Goal: Information Seeking & Learning: Learn about a topic

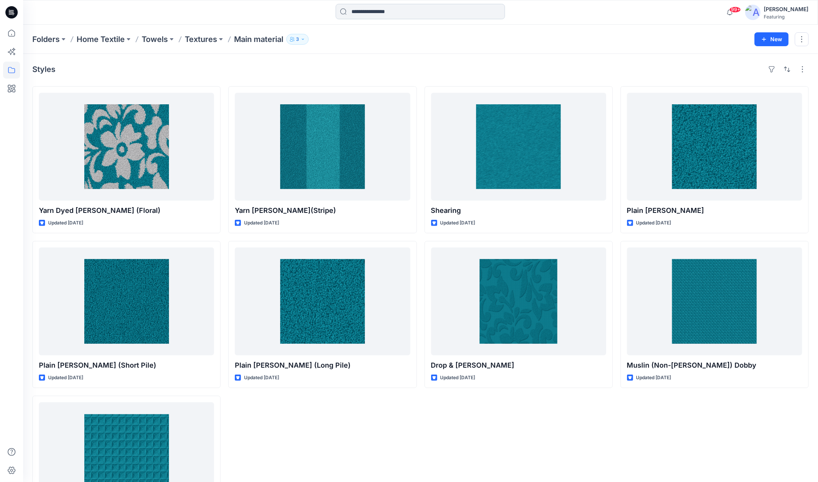
click at [381, 15] on input at bounding box center [420, 11] width 169 height 15
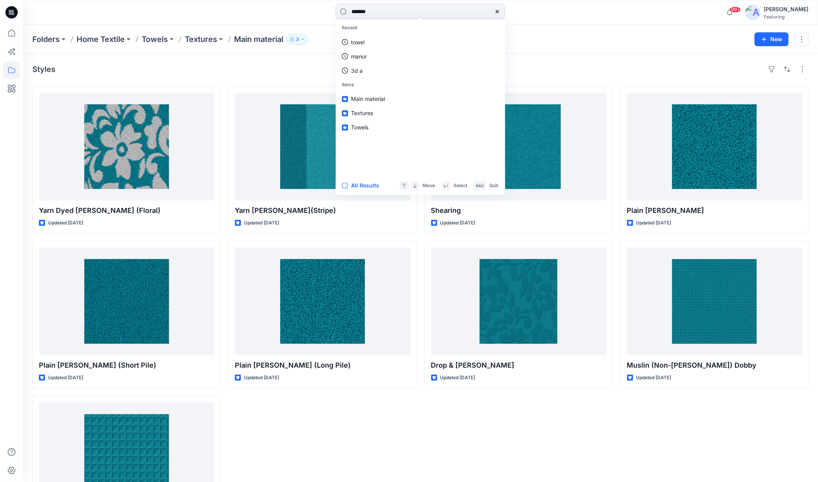
type input "********"
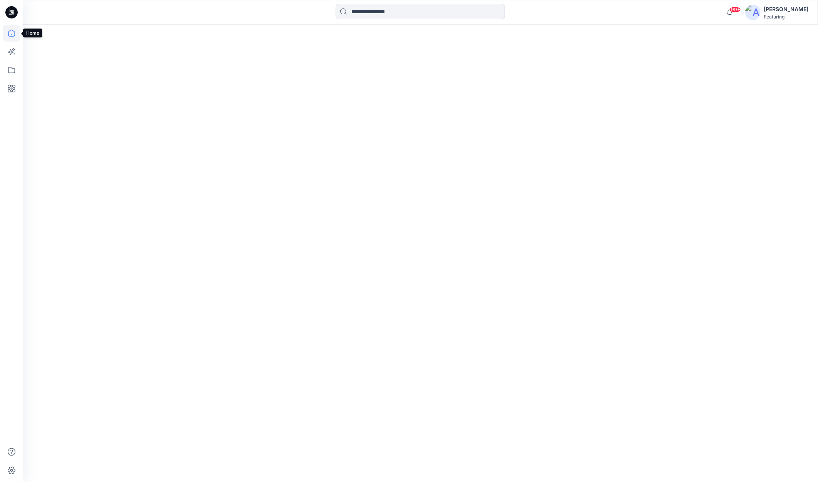
click at [8, 31] on icon at bounding box center [11, 33] width 17 height 17
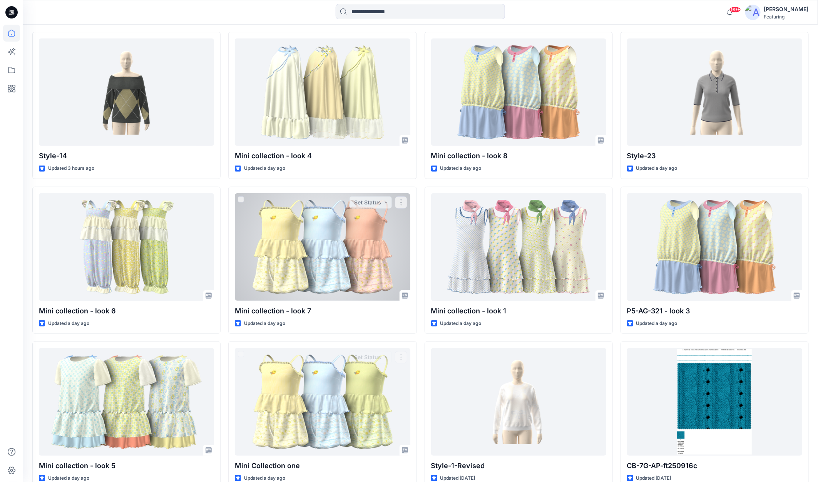
scroll to position [157, 0]
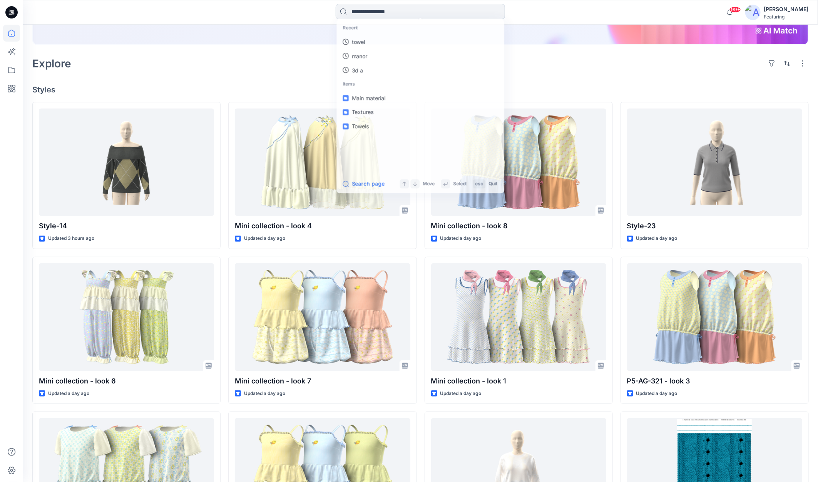
click at [414, 12] on input at bounding box center [420, 11] width 169 height 15
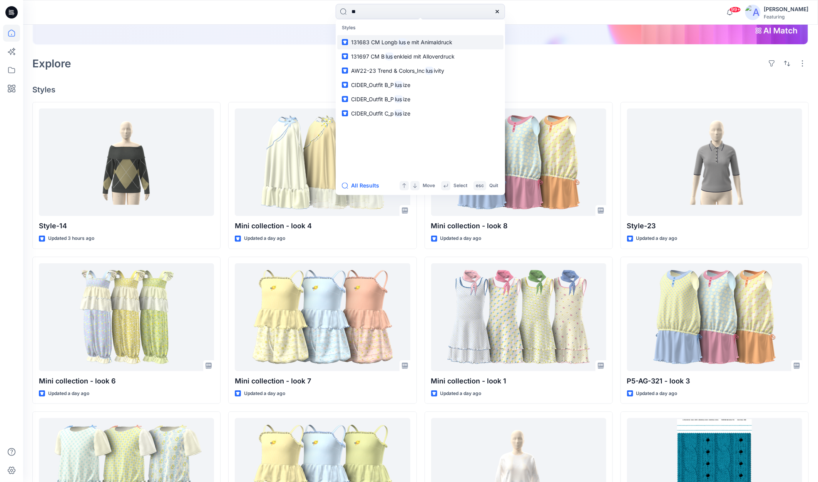
type input "*"
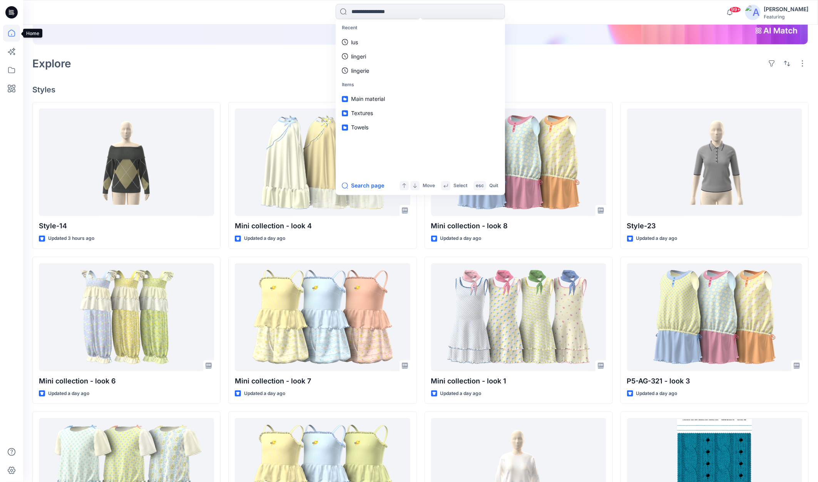
click at [11, 37] on icon at bounding box center [11, 33] width 17 height 17
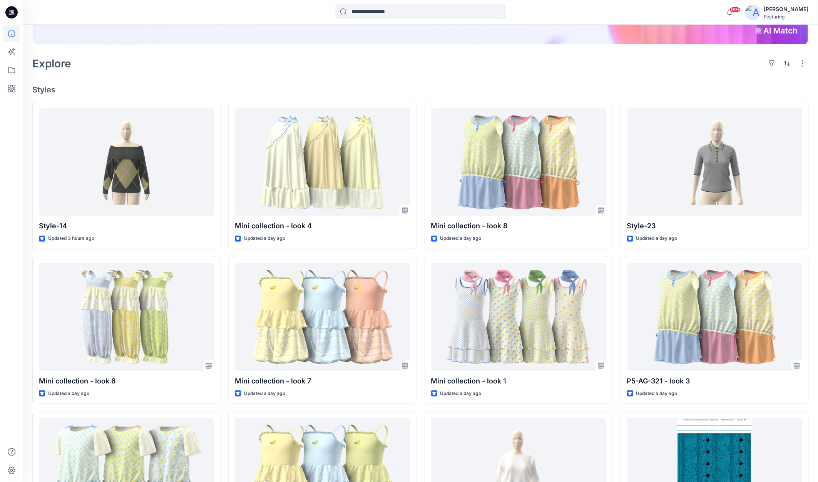
click at [11, 17] on icon at bounding box center [11, 12] width 12 height 12
click at [10, 39] on icon at bounding box center [11, 33] width 17 height 17
click at [11, 70] on icon at bounding box center [11, 70] width 17 height 17
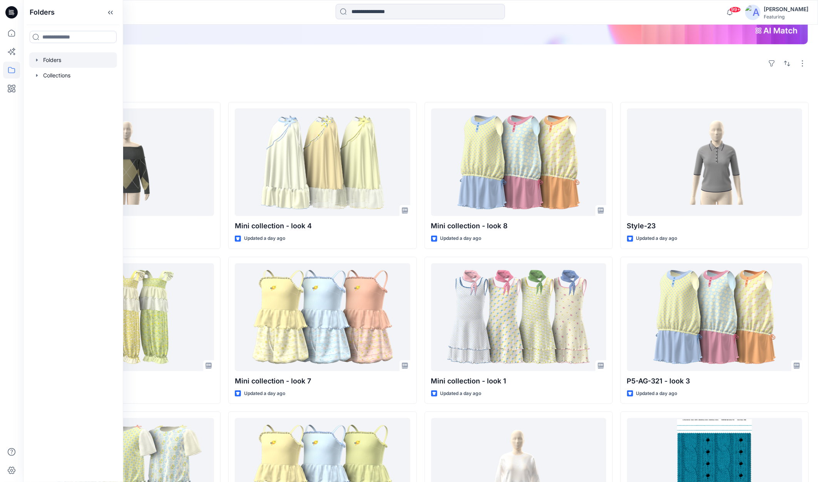
click at [35, 62] on icon "button" at bounding box center [37, 60] width 6 height 6
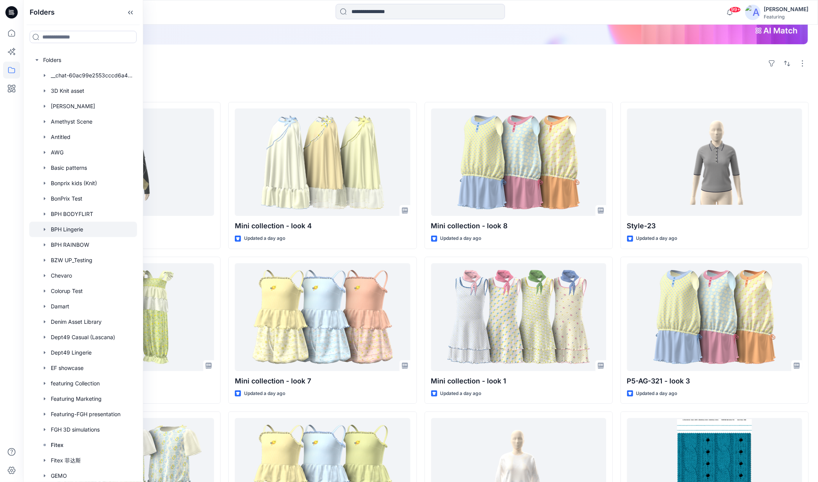
click at [67, 230] on div at bounding box center [83, 229] width 108 height 15
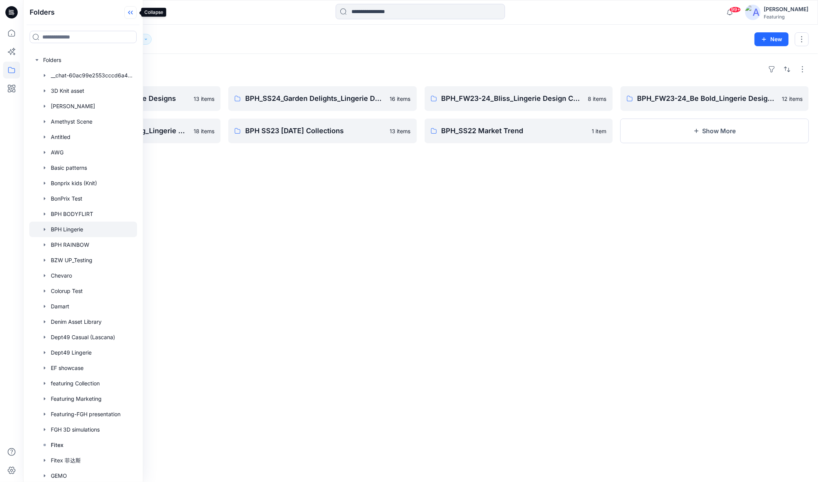
click at [132, 12] on icon at bounding box center [132, 13] width 2 height 4
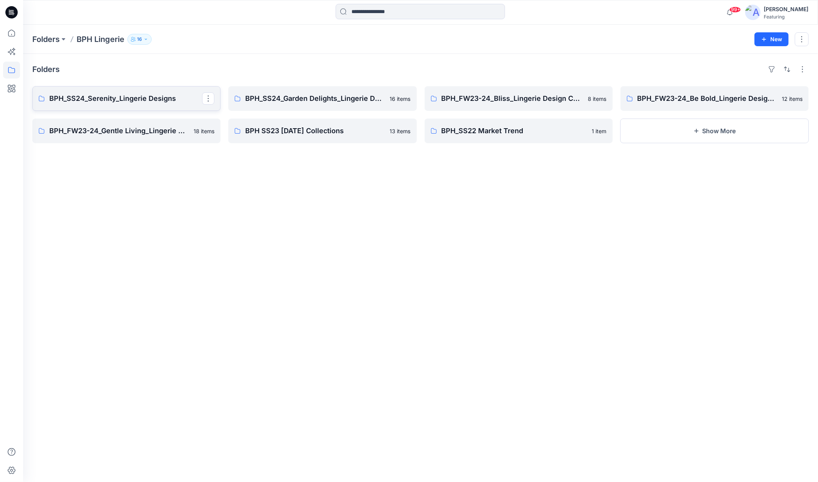
click at [122, 97] on p "BPH_SS24_Serenity_Lingerie Designs" at bounding box center [125, 98] width 153 height 11
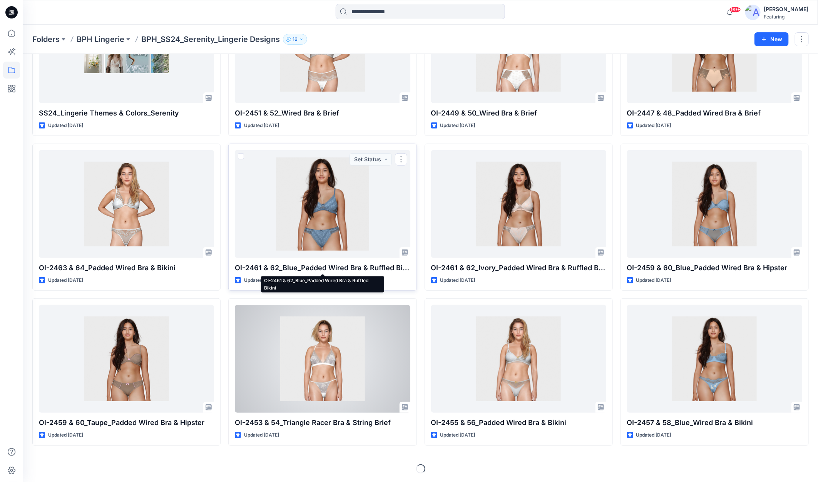
scroll to position [100, 0]
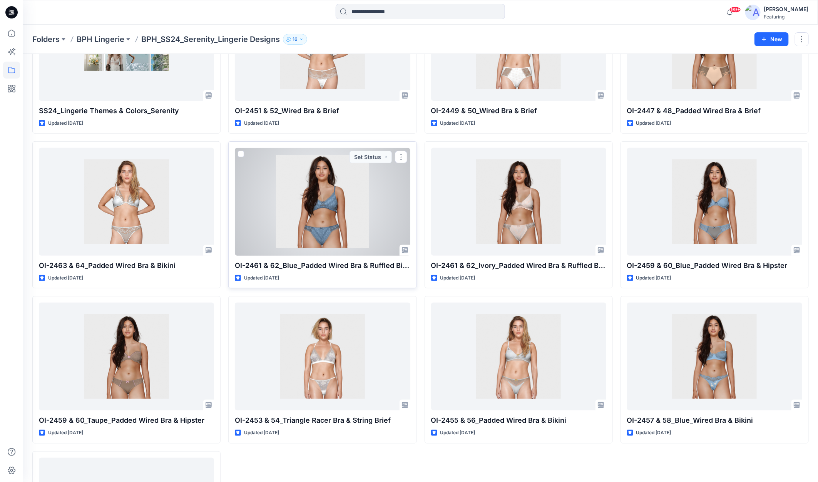
click at [320, 216] on div at bounding box center [322, 202] width 175 height 108
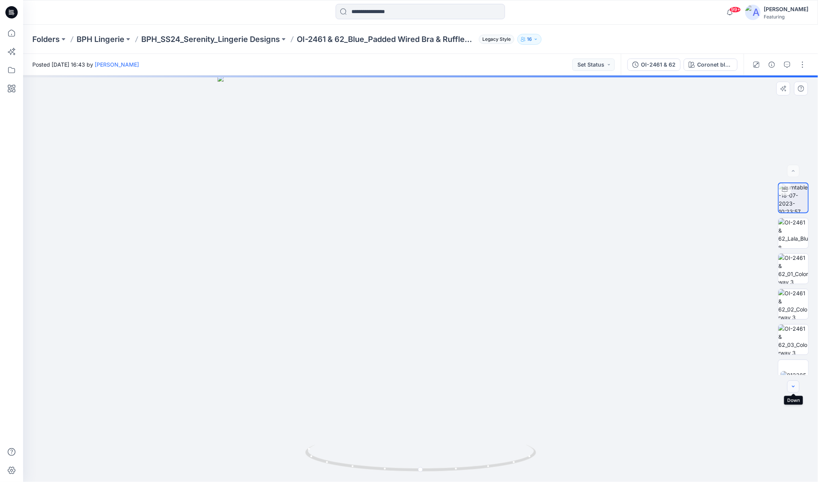
click at [791, 382] on button "button" at bounding box center [793, 386] width 12 height 12
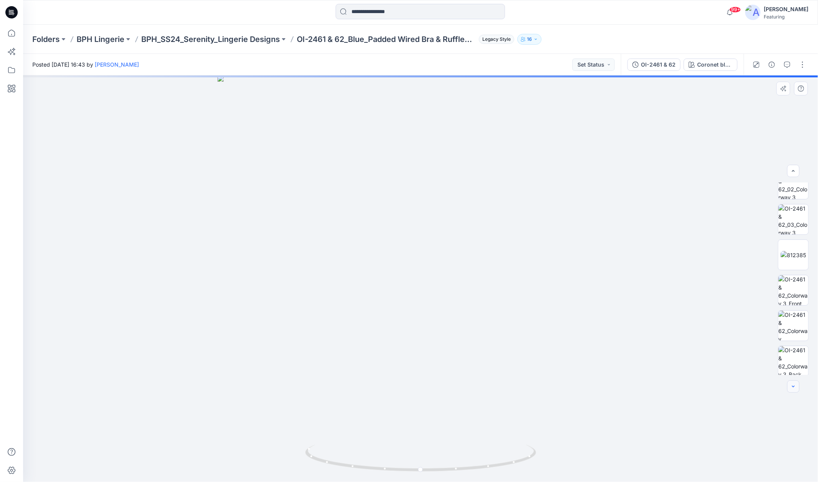
scroll to position [121, 0]
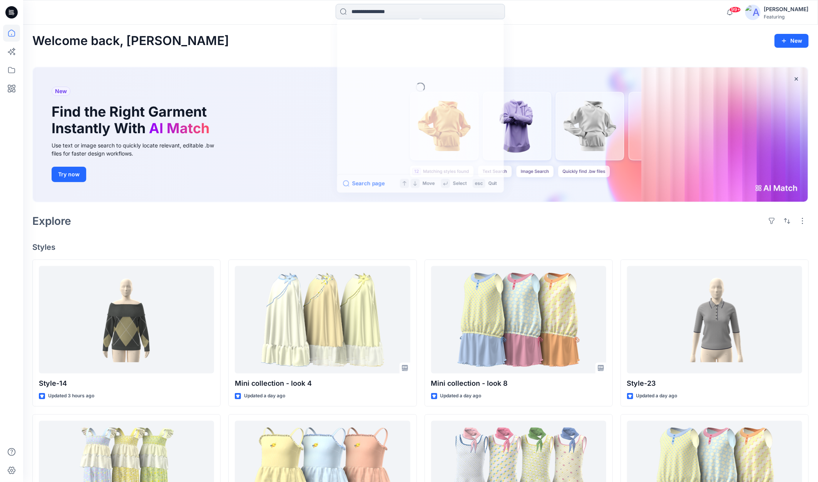
click at [424, 12] on input at bounding box center [420, 11] width 169 height 15
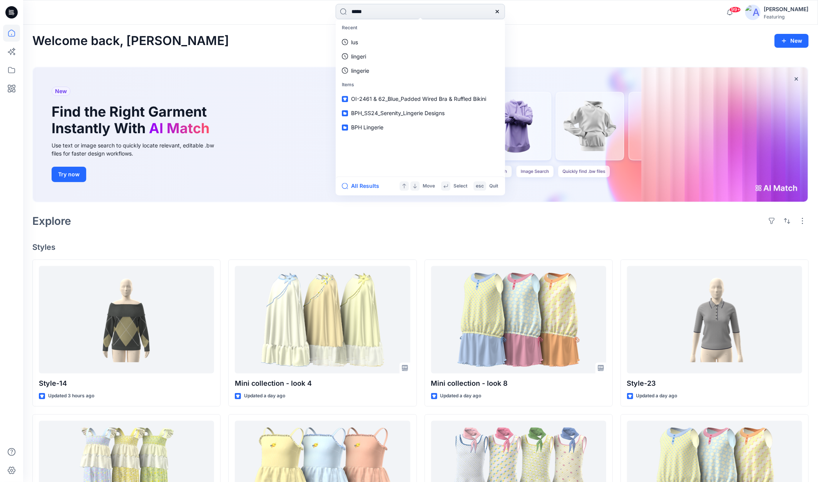
type input "******"
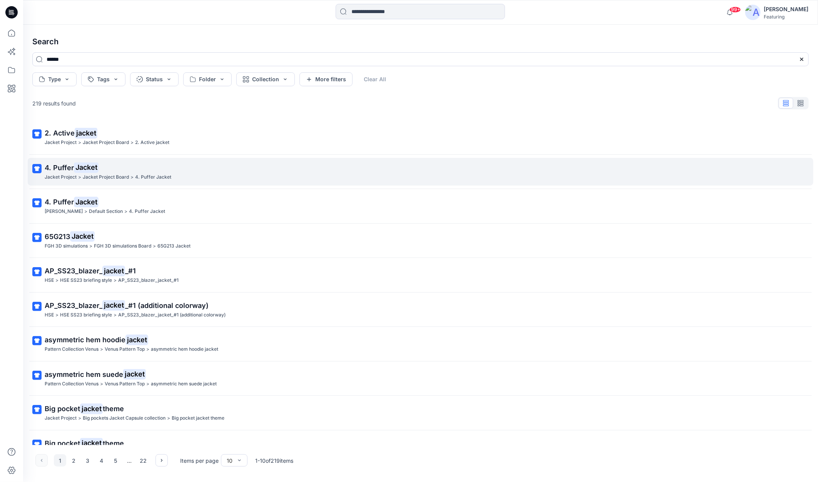
click at [69, 164] on span "4. Puffer" at bounding box center [59, 168] width 29 height 8
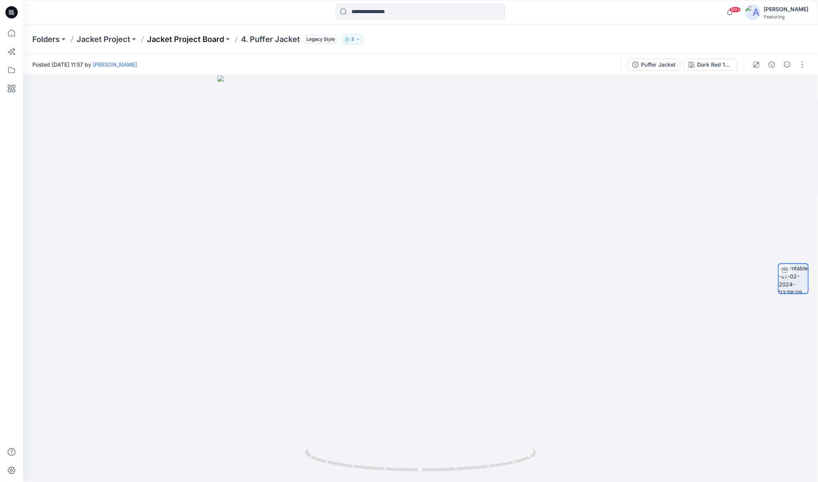
click at [181, 37] on p "Jacket Project Board" at bounding box center [185, 39] width 77 height 11
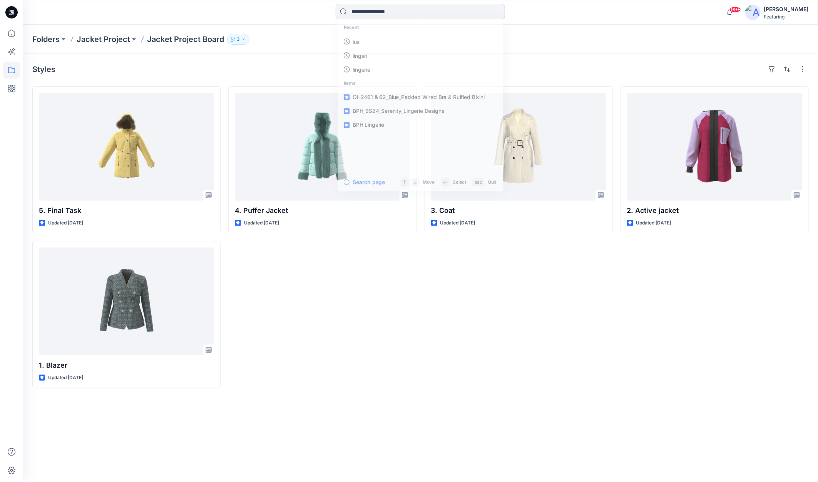
click at [397, 12] on input at bounding box center [420, 11] width 169 height 15
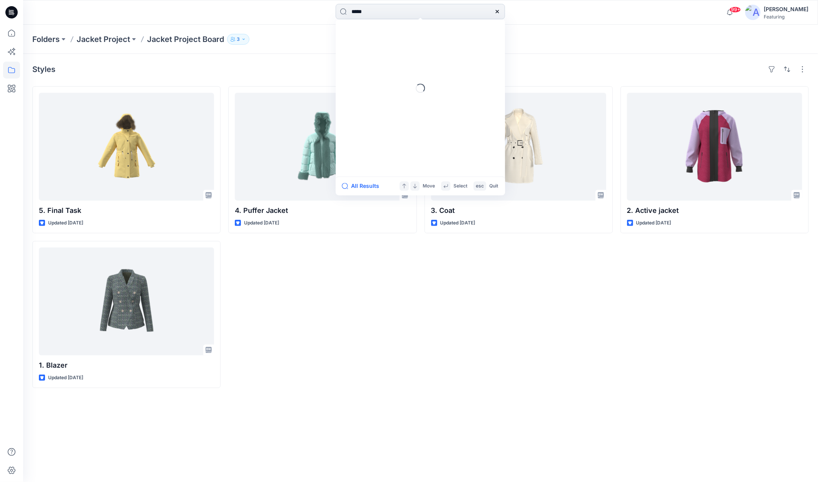
type input "******"
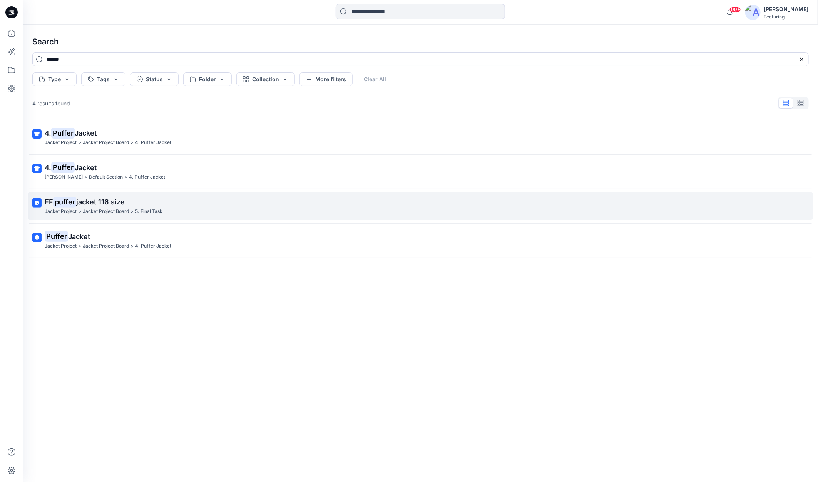
click at [59, 203] on mark "puffer" at bounding box center [64, 202] width 23 height 11
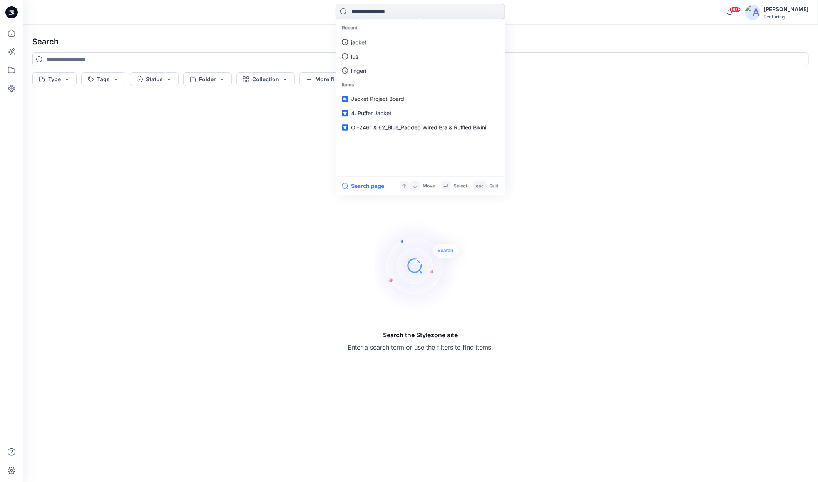
click at [390, 15] on input at bounding box center [420, 11] width 169 height 15
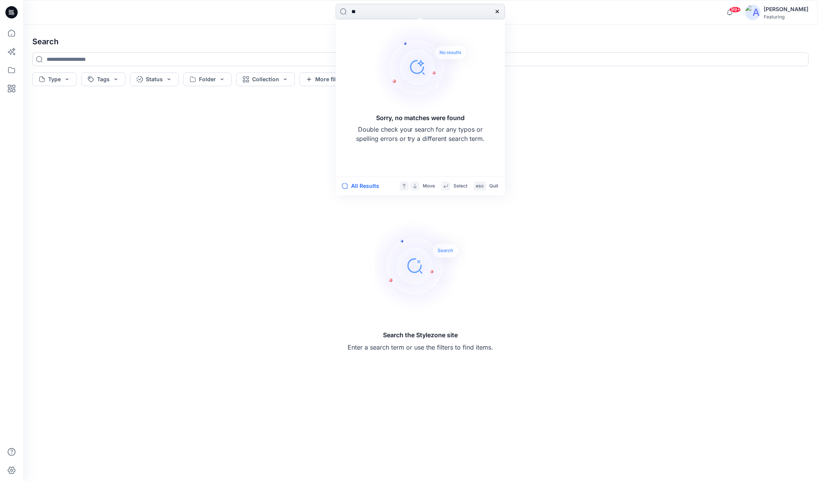
type input "*"
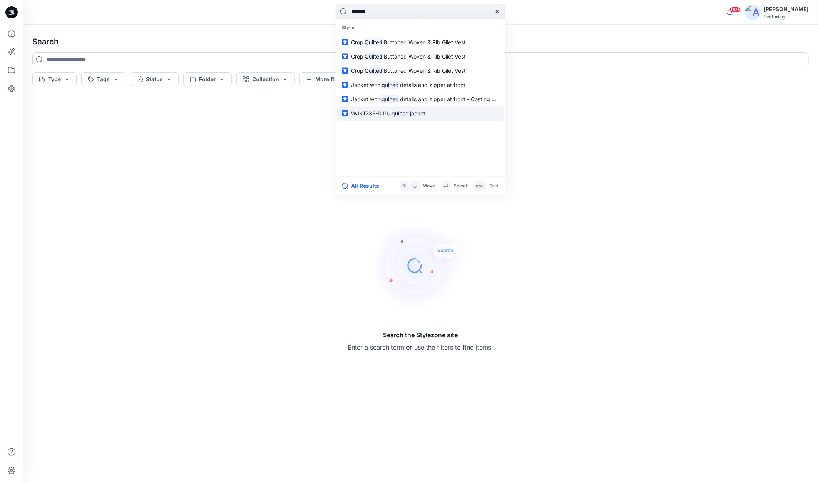
type input "*******"
click at [363, 112] on span "WJKT735-D PU" at bounding box center [370, 113] width 39 height 7
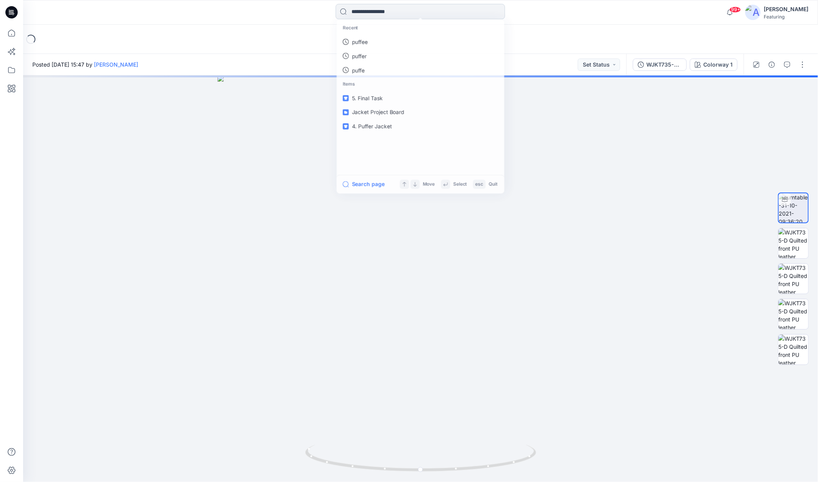
click at [397, 13] on input at bounding box center [420, 11] width 169 height 15
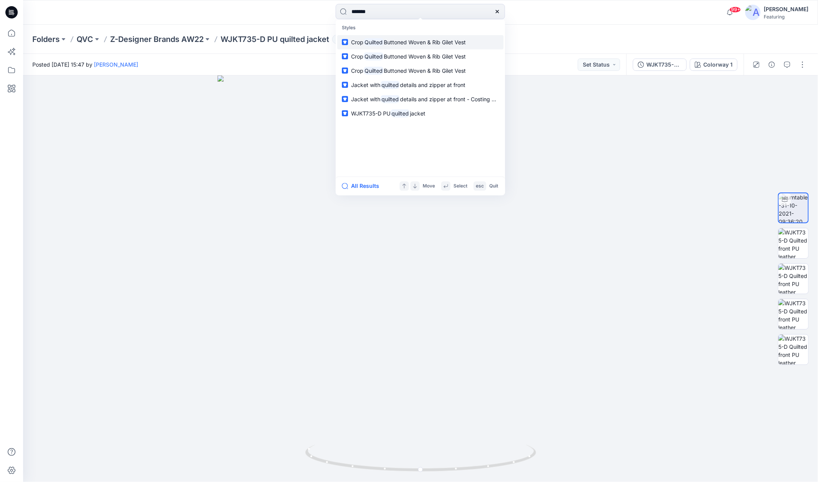
type input "*******"
click at [375, 42] on mark "Quilted" at bounding box center [373, 42] width 20 height 9
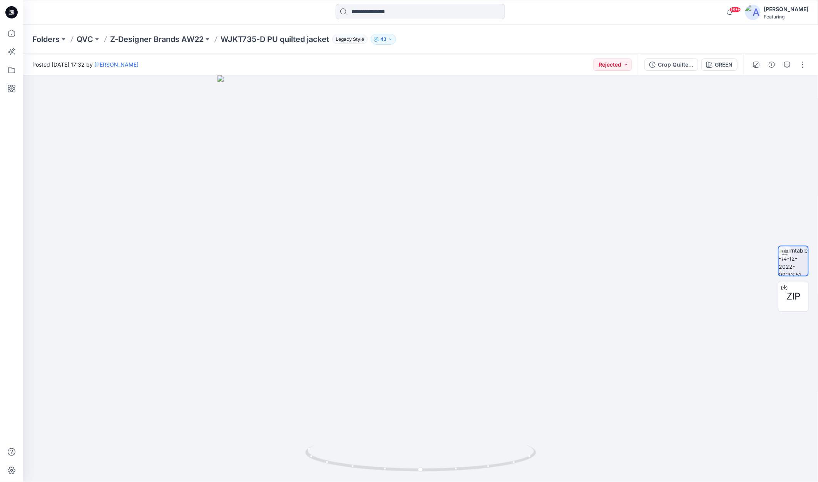
click at [400, 10] on input at bounding box center [420, 11] width 169 height 15
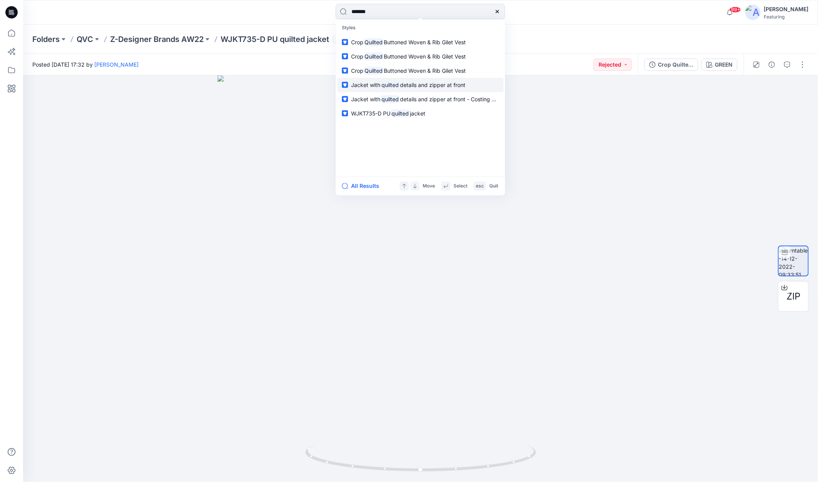
type input "*******"
click at [362, 85] on span "Jacket with" at bounding box center [365, 85] width 29 height 7
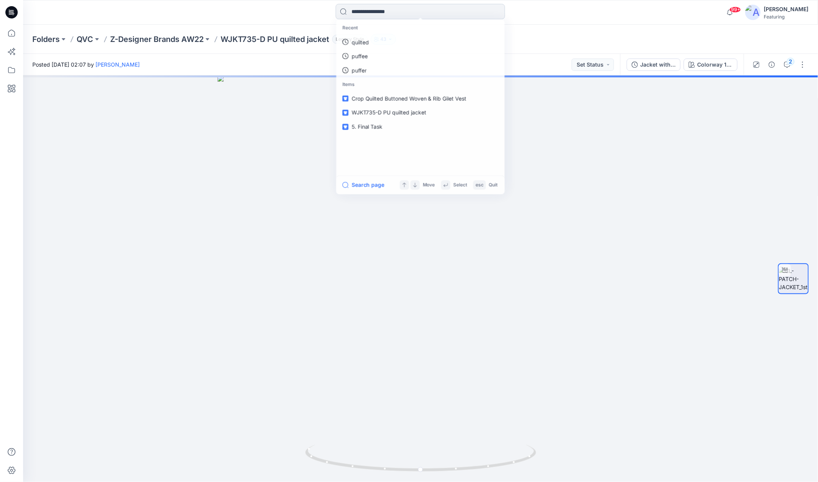
click at [362, 13] on input at bounding box center [420, 11] width 169 height 15
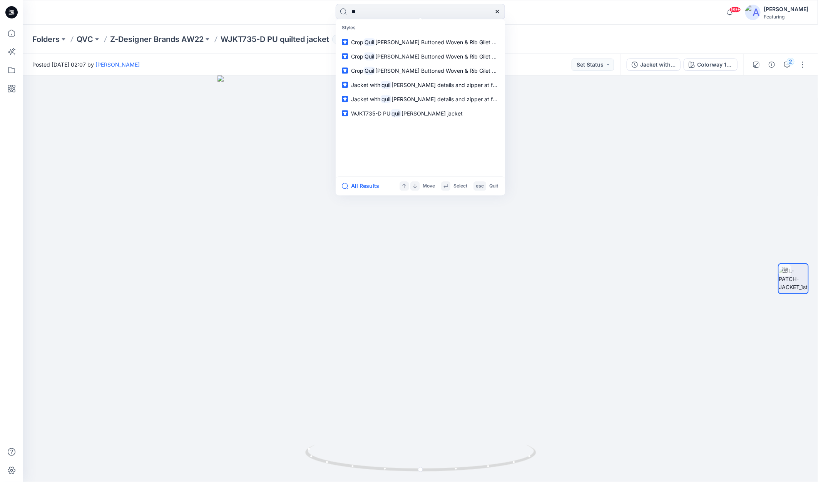
type input "*"
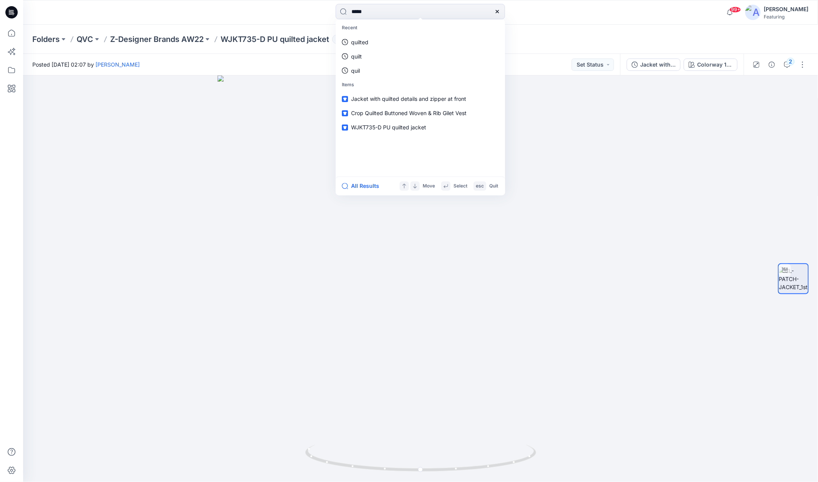
type input "******"
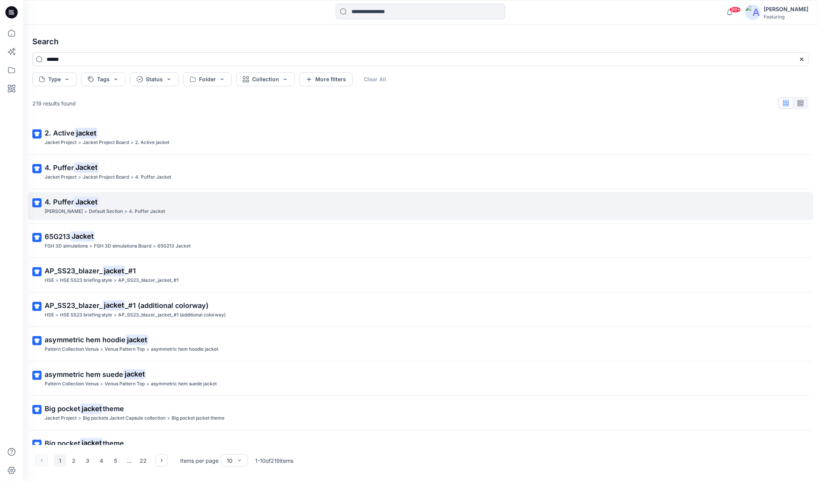
click at [68, 203] on span "4. Puffer" at bounding box center [59, 202] width 29 height 8
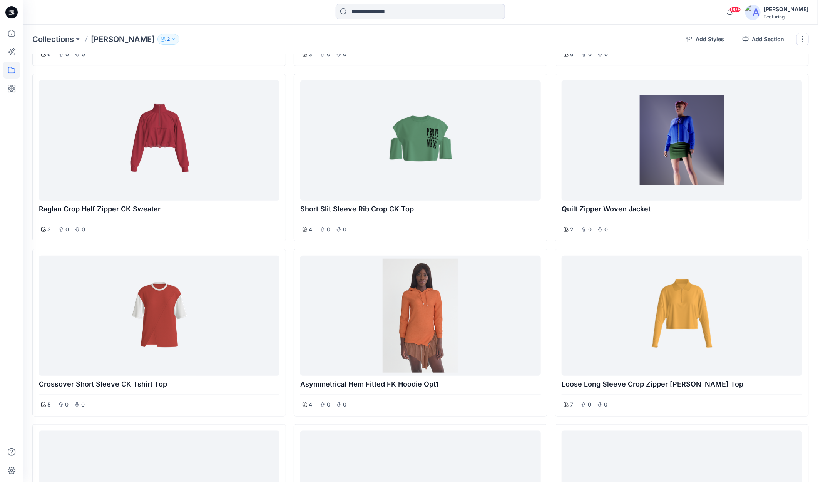
scroll to position [187, 0]
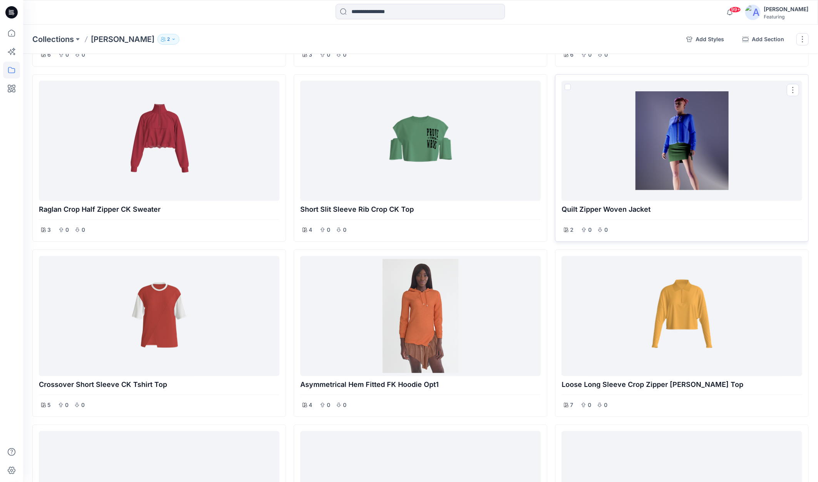
click at [586, 208] on p "Quilt Zipper Woven Jacket" at bounding box center [682, 209] width 241 height 11
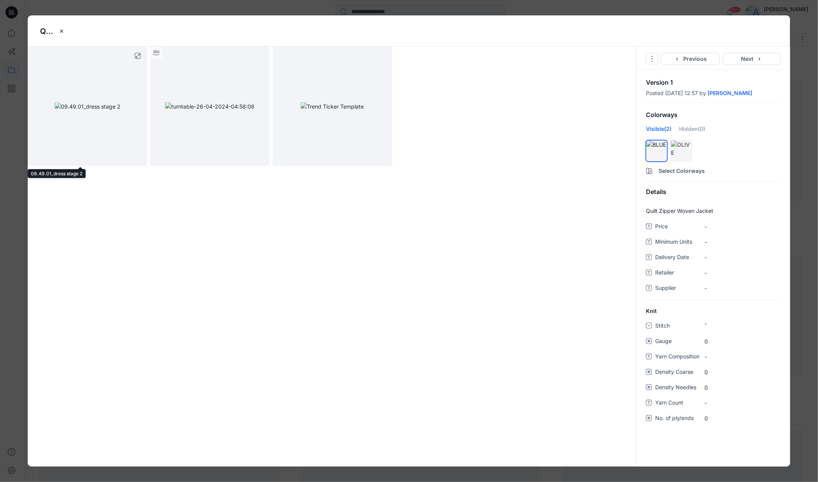
click at [104, 102] on img at bounding box center [88, 106] width 66 height 8
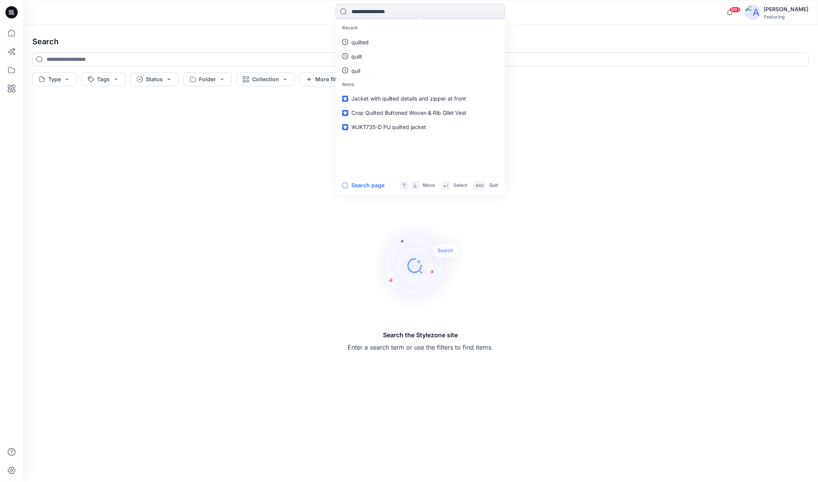
click at [413, 9] on input at bounding box center [420, 11] width 169 height 15
type input "****"
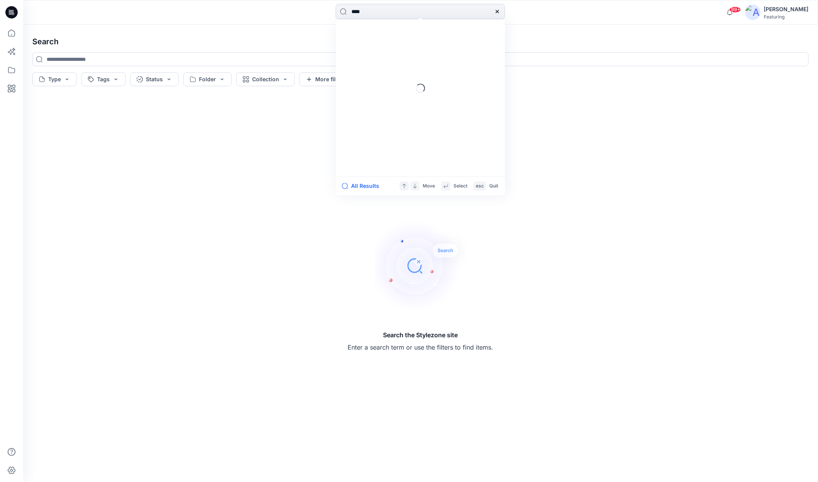
type input "****"
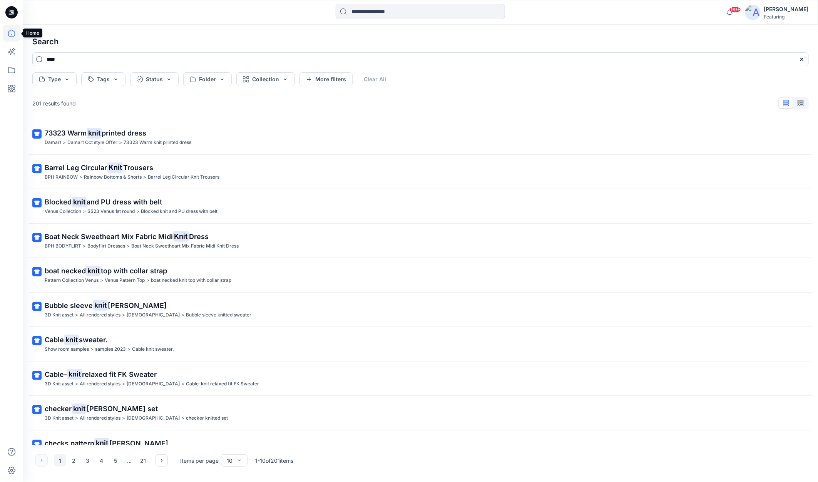
click at [13, 33] on icon at bounding box center [11, 33] width 17 height 17
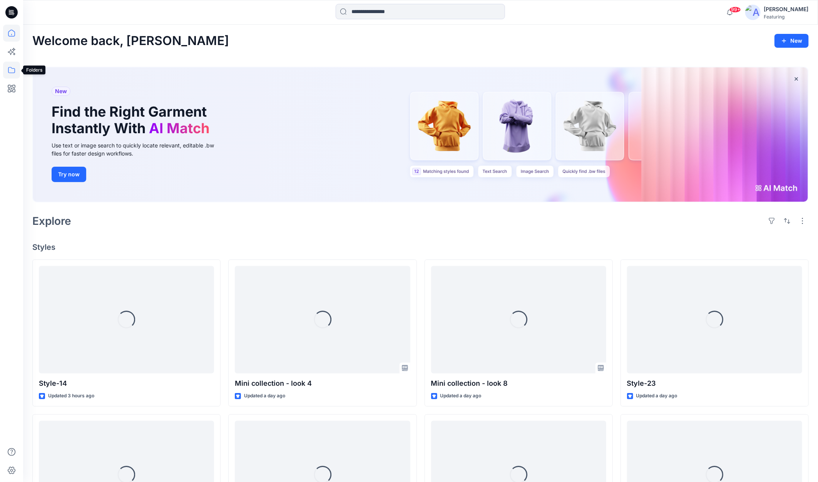
click at [10, 70] on icon at bounding box center [11, 70] width 17 height 17
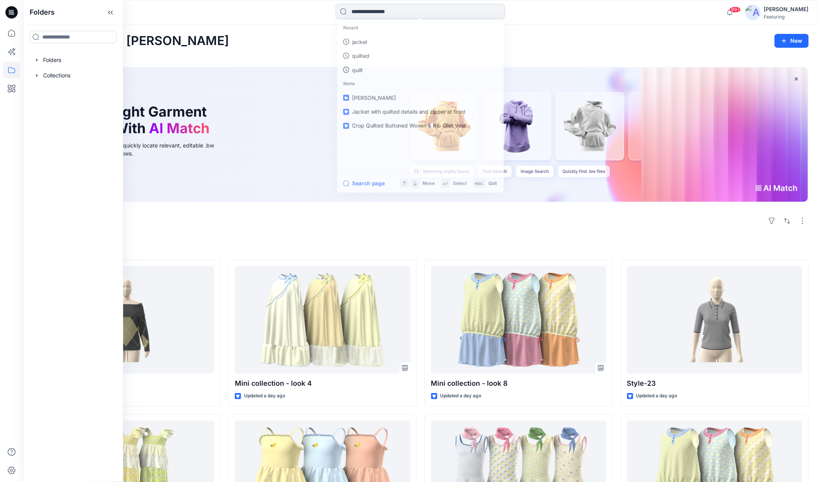
click at [425, 9] on input at bounding box center [420, 11] width 169 height 15
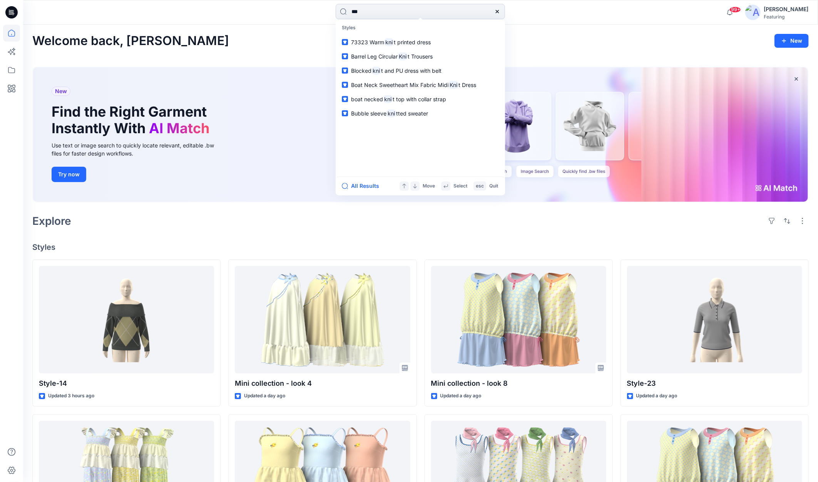
type input "****"
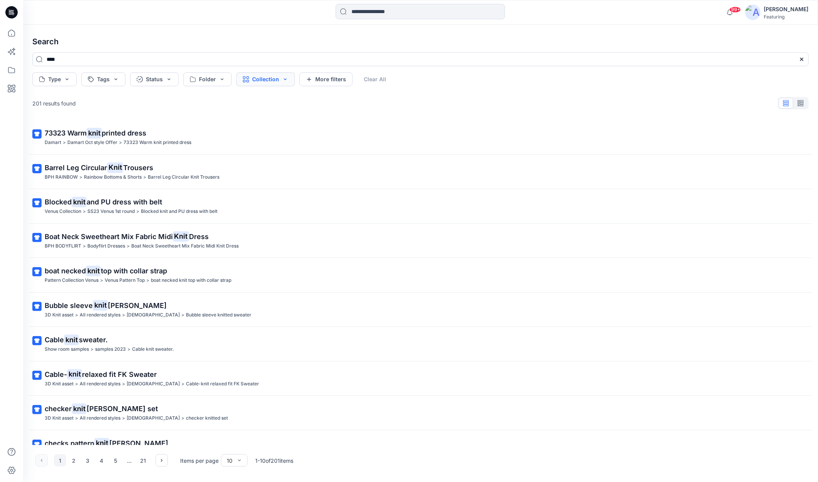
click at [265, 83] on button "Collection" at bounding box center [265, 79] width 59 height 14
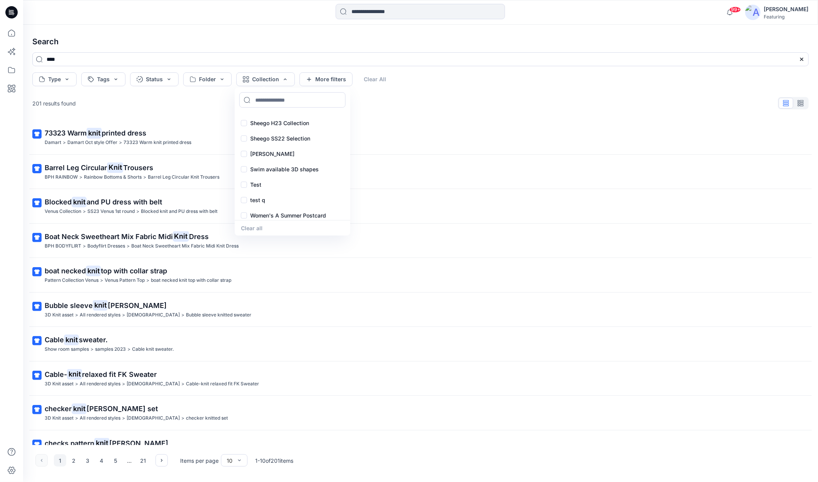
scroll to position [153, 0]
click at [11, 34] on icon at bounding box center [11, 33] width 7 height 7
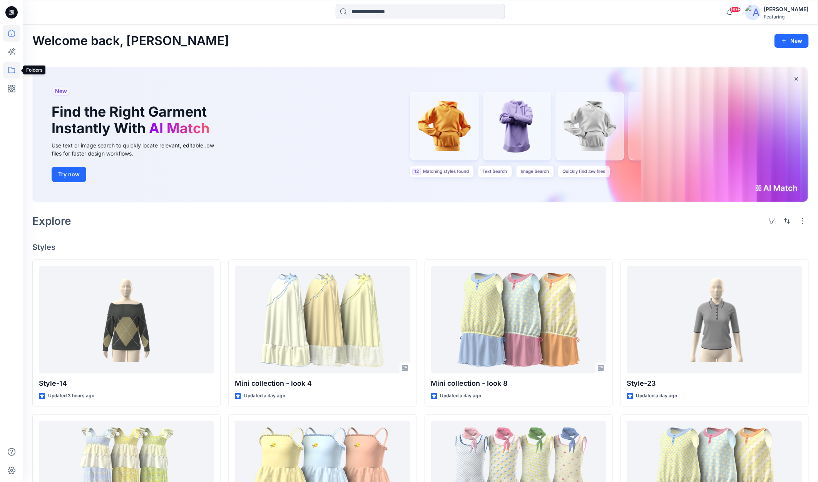
click at [11, 67] on icon at bounding box center [11, 70] width 7 height 6
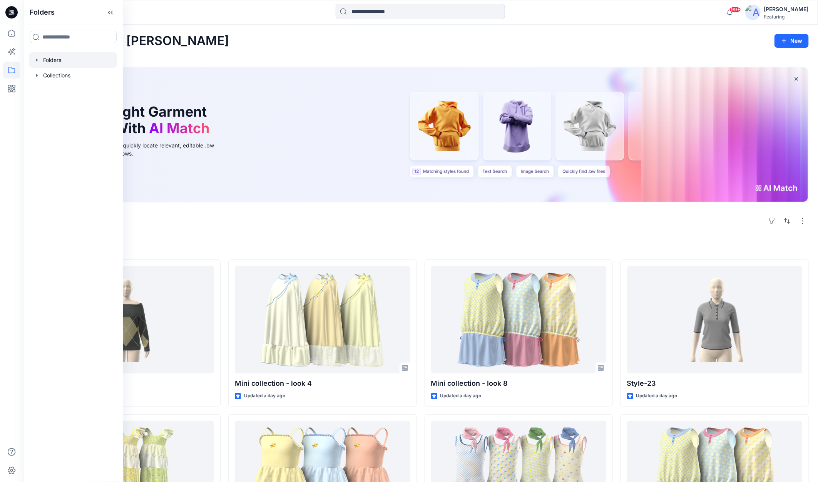
click at [36, 59] on icon "button" at bounding box center [37, 60] width 2 height 3
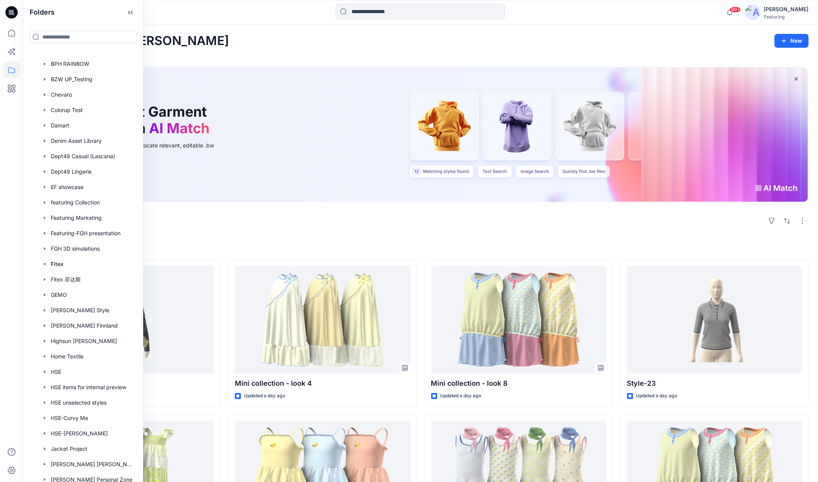
scroll to position [174, 0]
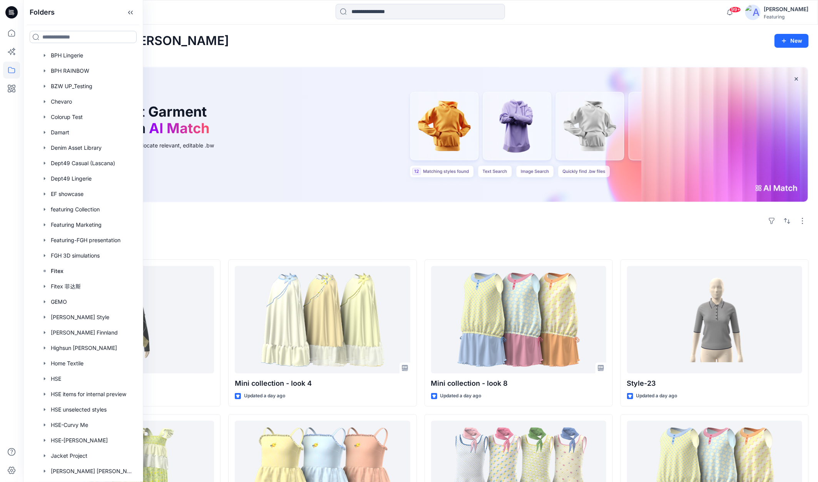
click at [65, 35] on input at bounding box center [83, 37] width 107 height 12
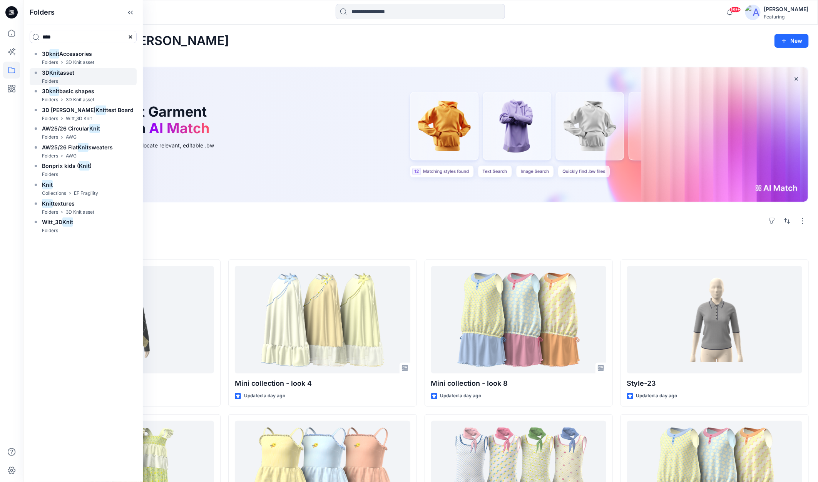
type input "****"
click at [49, 74] on span "3D" at bounding box center [45, 72] width 7 height 7
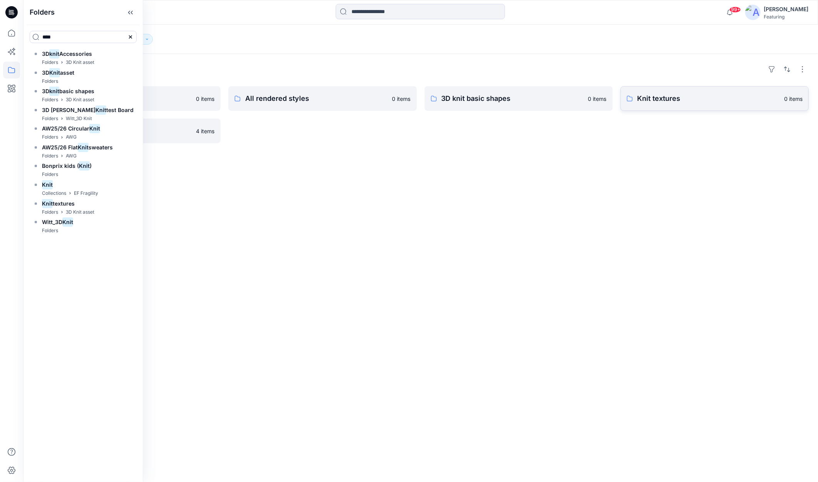
click at [655, 99] on p "Knit textures" at bounding box center [708, 98] width 142 height 11
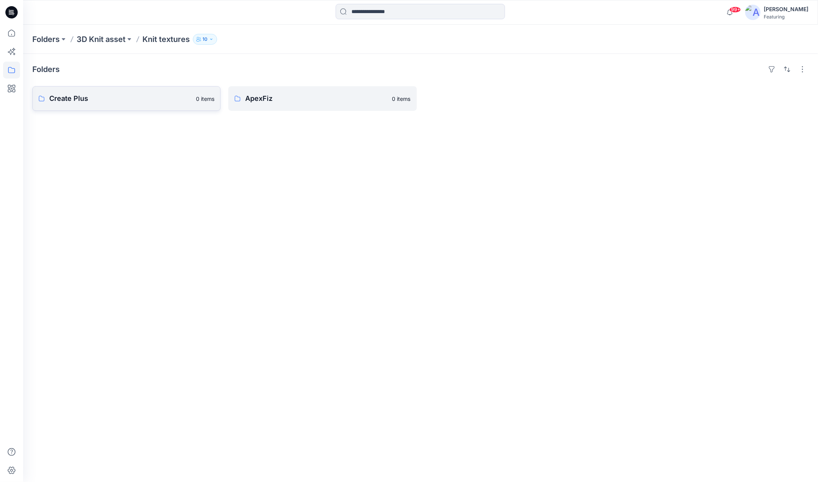
click at [127, 98] on p "Create Plus" at bounding box center [120, 98] width 142 height 11
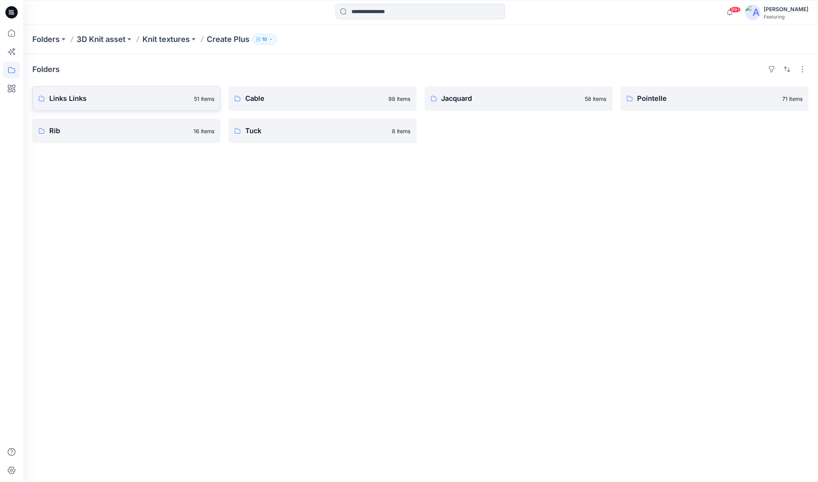
click at [108, 100] on p "Links Links" at bounding box center [119, 98] width 140 height 11
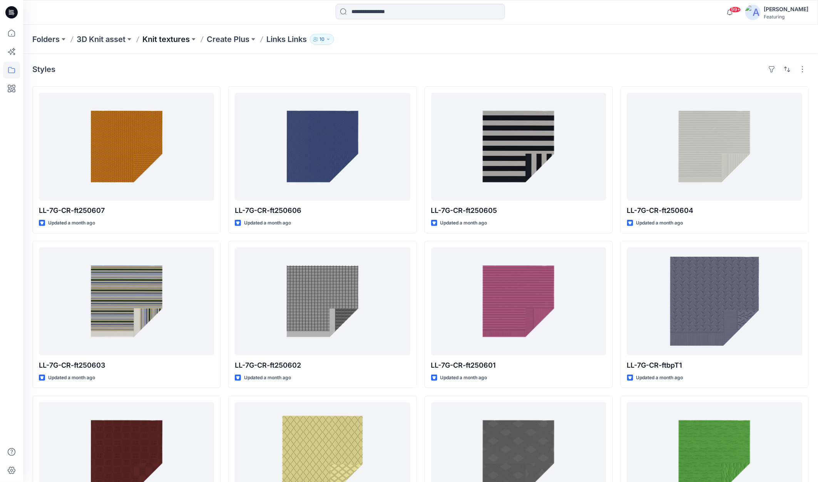
click at [172, 39] on p "Knit textures" at bounding box center [165, 39] width 47 height 11
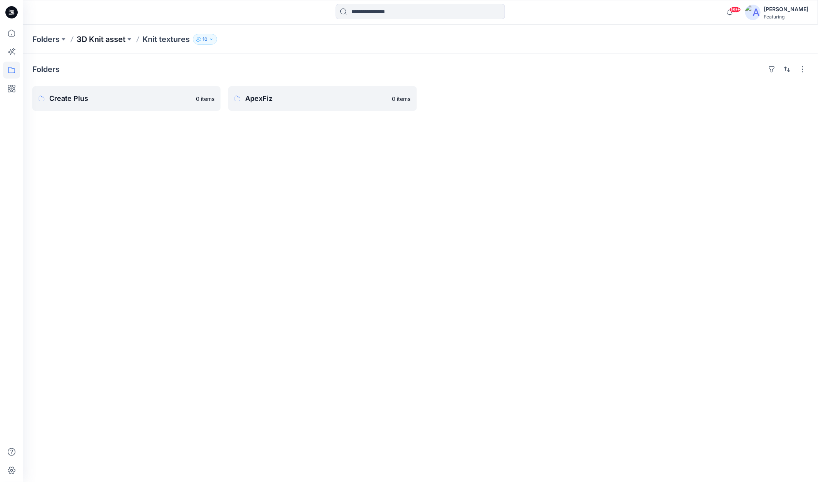
click at [104, 42] on p "3D Knit asset" at bounding box center [101, 39] width 49 height 11
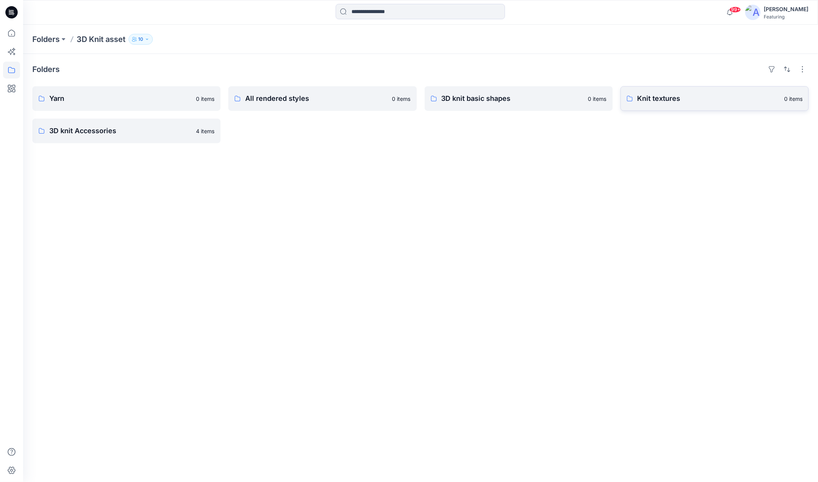
click at [659, 99] on p "Knit textures" at bounding box center [708, 98] width 142 height 11
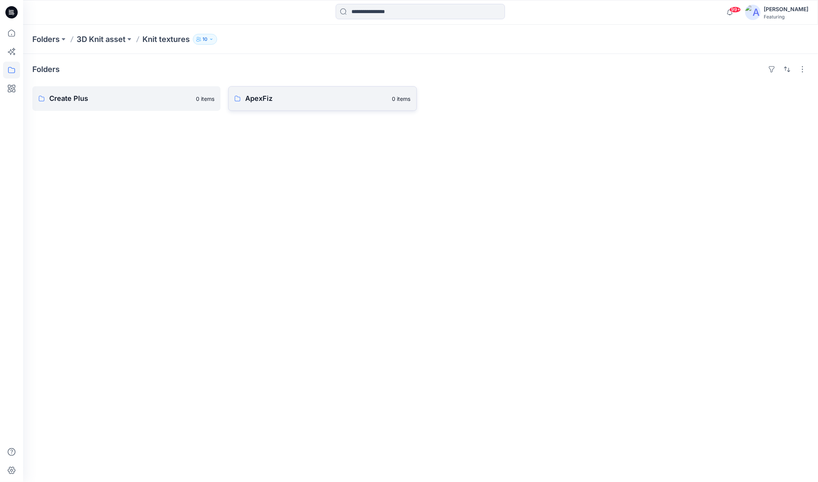
click at [288, 97] on p "ApexFiz" at bounding box center [316, 98] width 142 height 11
click at [150, 97] on p "5-7GG" at bounding box center [120, 98] width 142 height 11
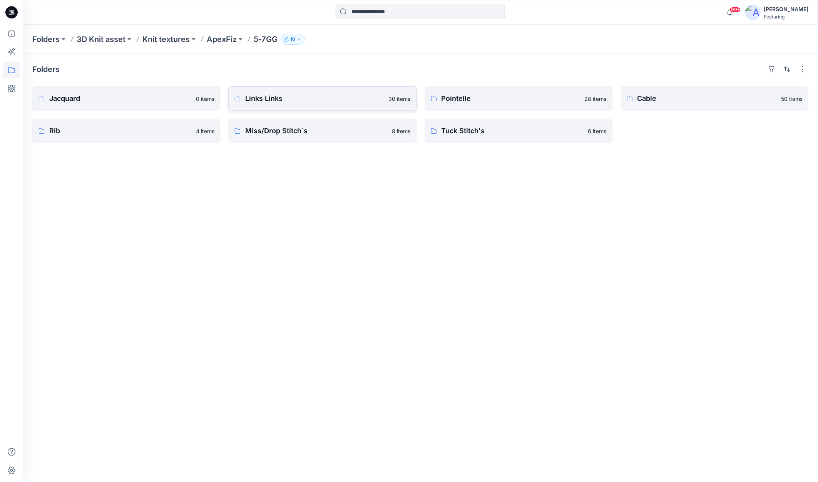
click at [297, 102] on p "Links Links" at bounding box center [314, 98] width 139 height 11
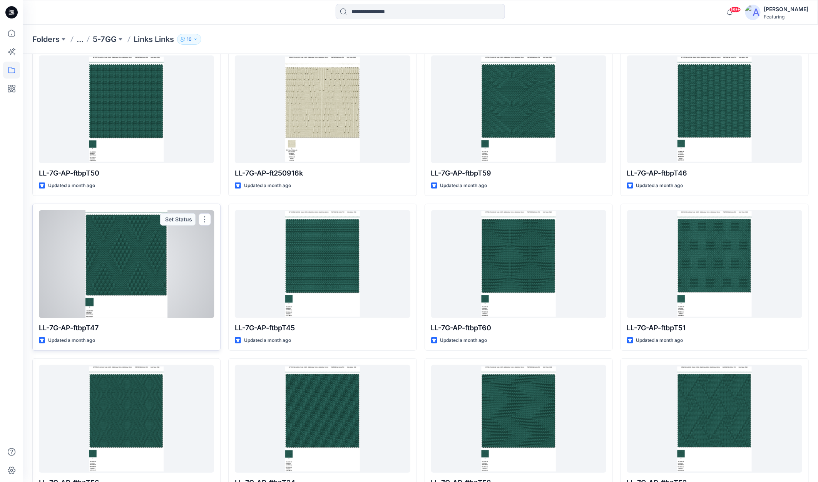
scroll to position [37, 0]
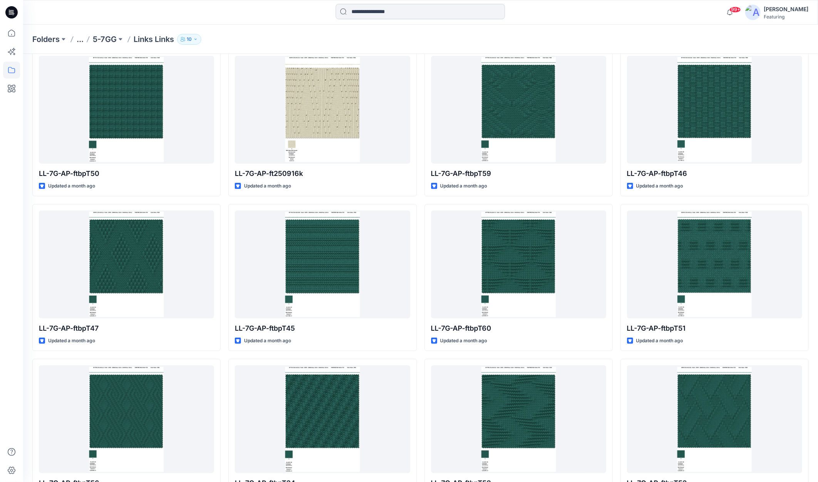
click at [393, 7] on input at bounding box center [420, 11] width 169 height 15
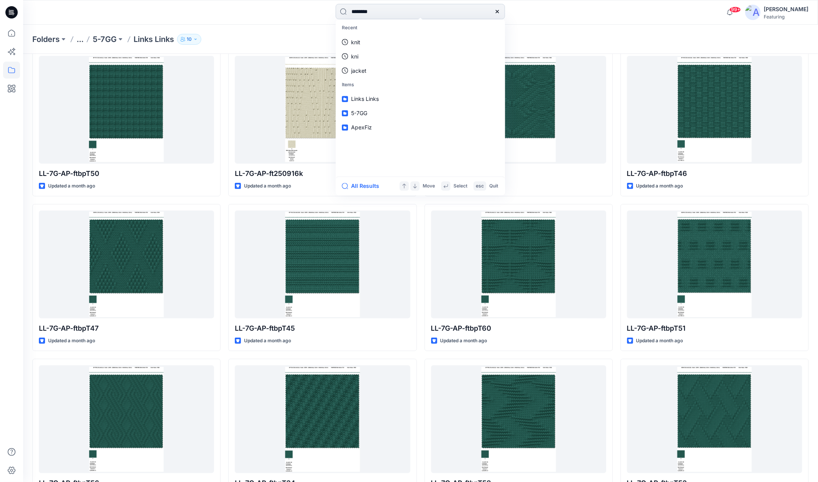
type input "*********"
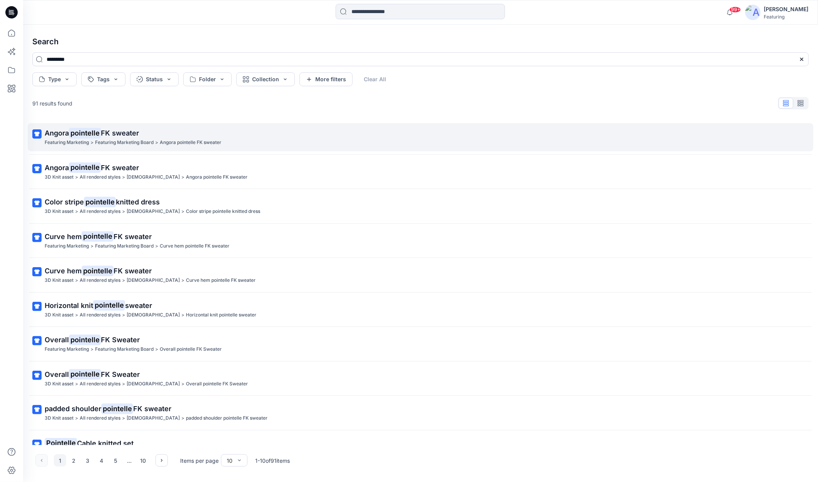
click at [73, 134] on mark "pointelle" at bounding box center [85, 132] width 32 height 11
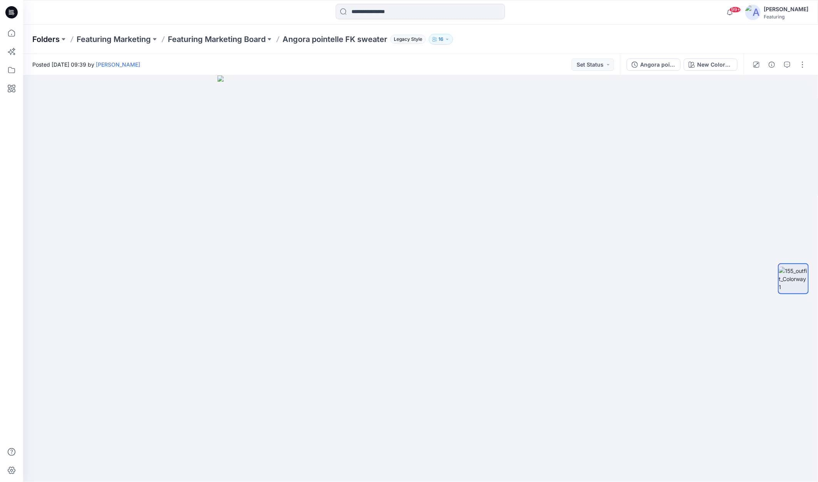
click at [40, 40] on p "Folders" at bounding box center [45, 39] width 27 height 11
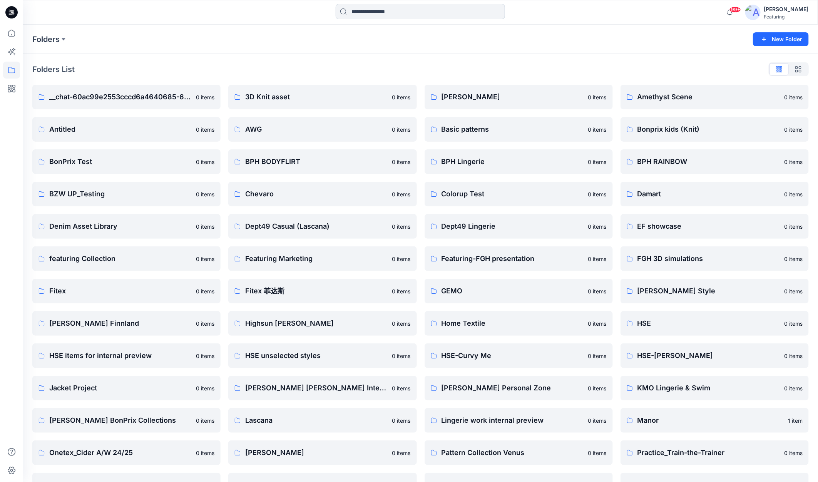
click at [401, 15] on input at bounding box center [420, 11] width 169 height 15
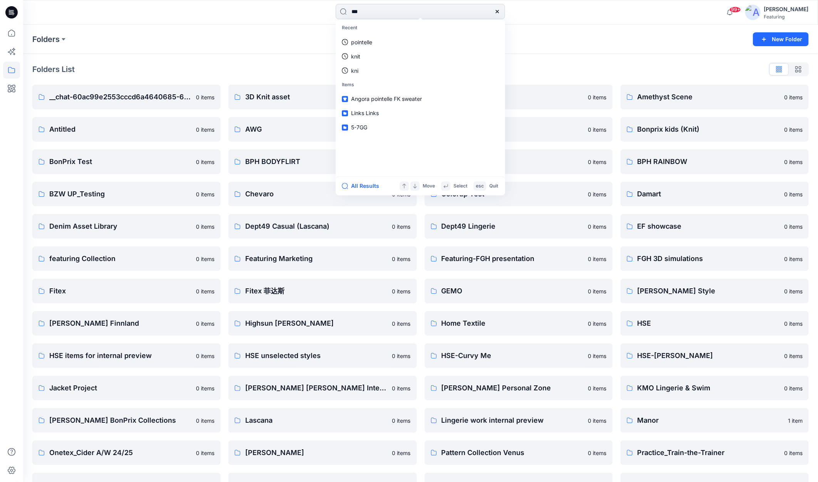
type input "****"
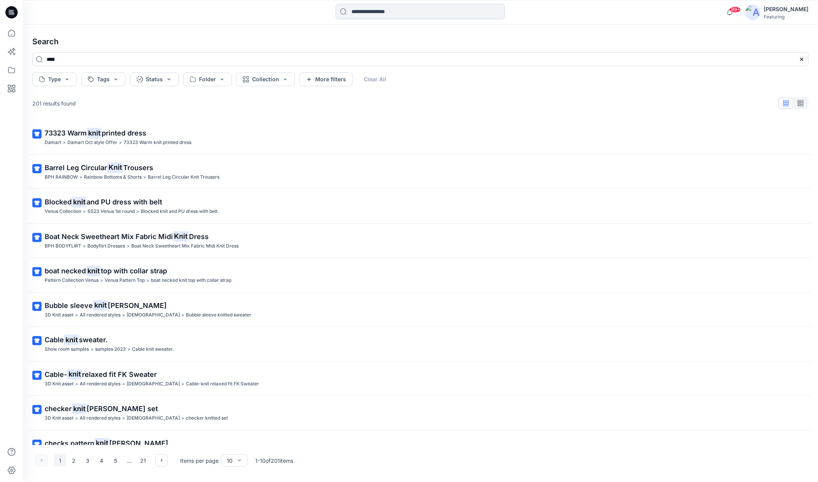
click at [413, 14] on input at bounding box center [420, 11] width 169 height 15
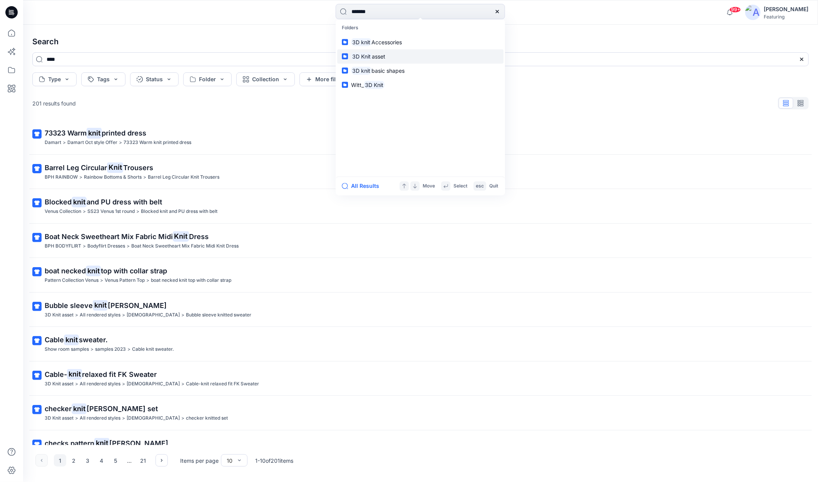
type input "*******"
click at [358, 55] on mark "3D Knit" at bounding box center [361, 56] width 21 height 9
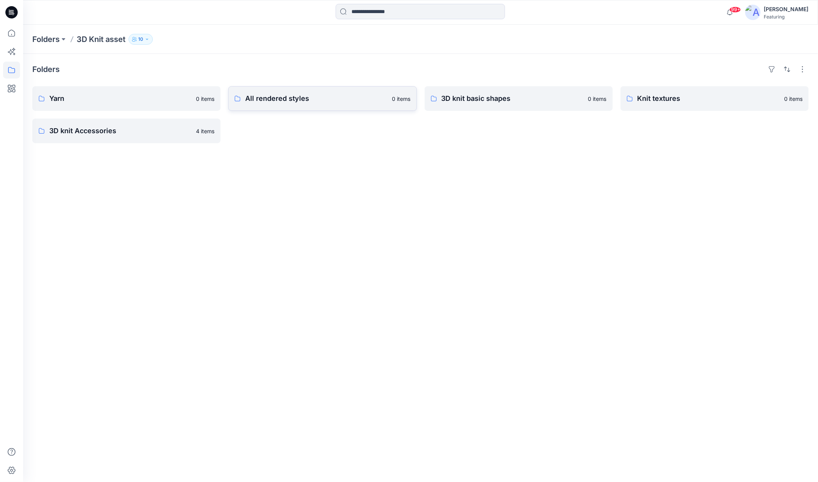
click at [316, 100] on p "All rendered styles" at bounding box center [316, 98] width 142 height 11
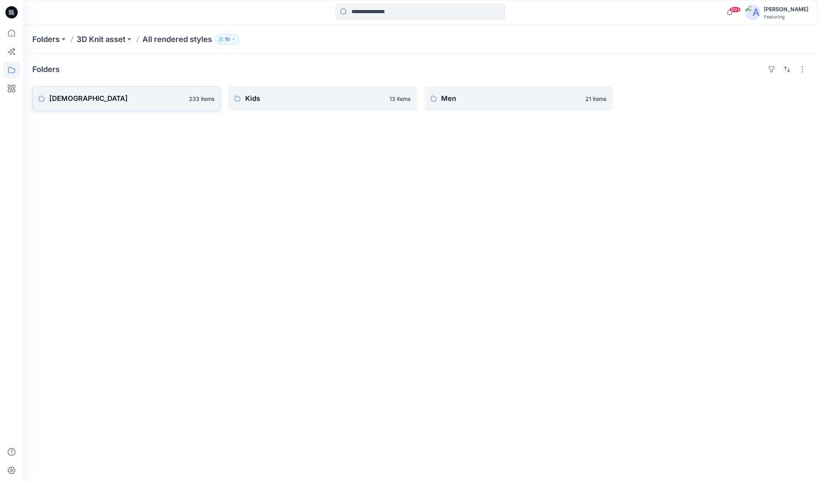
click at [147, 95] on p "[DEMOGRAPHIC_DATA]" at bounding box center [116, 98] width 135 height 11
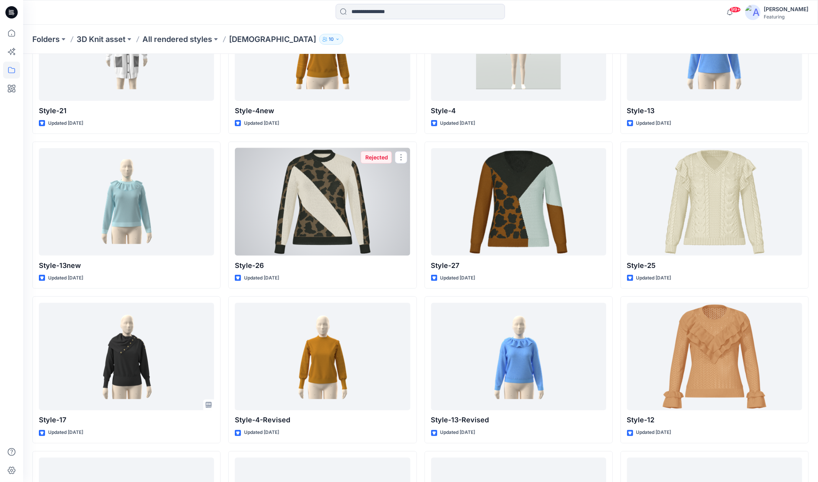
scroll to position [520, 0]
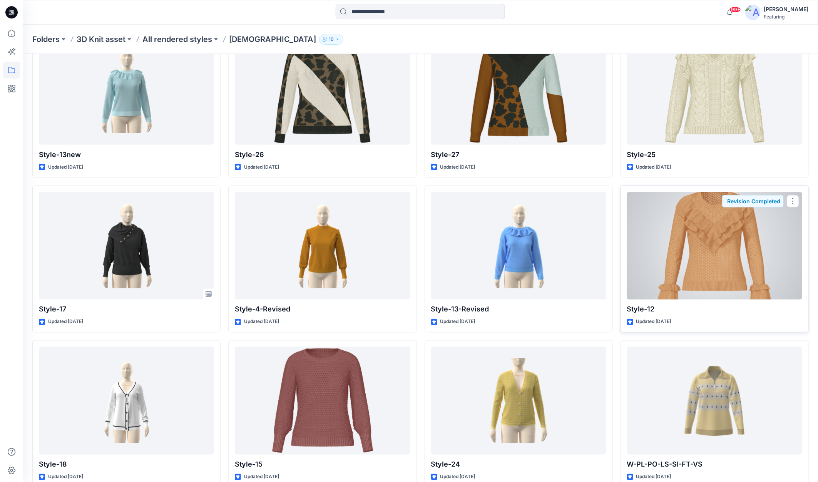
click at [700, 276] on div at bounding box center [714, 246] width 175 height 108
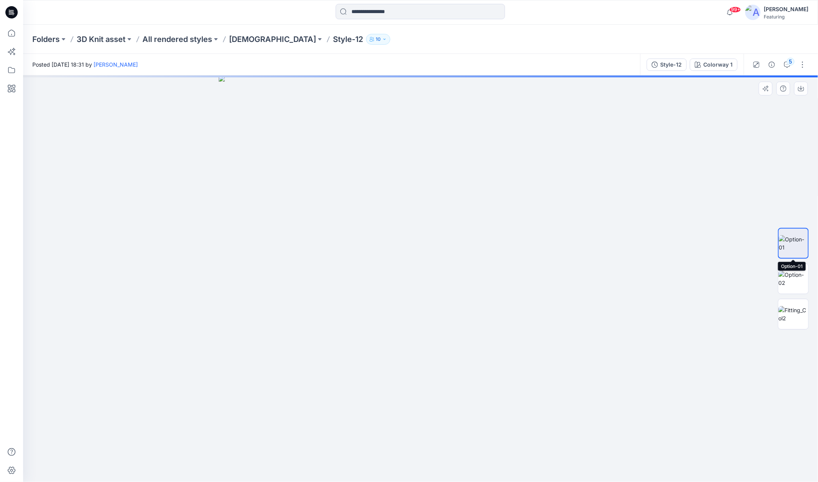
click at [794, 243] on img at bounding box center [793, 243] width 29 height 16
click at [790, 286] on img at bounding box center [793, 279] width 30 height 16
click at [709, 66] on div "Colorway 1" at bounding box center [717, 64] width 29 height 8
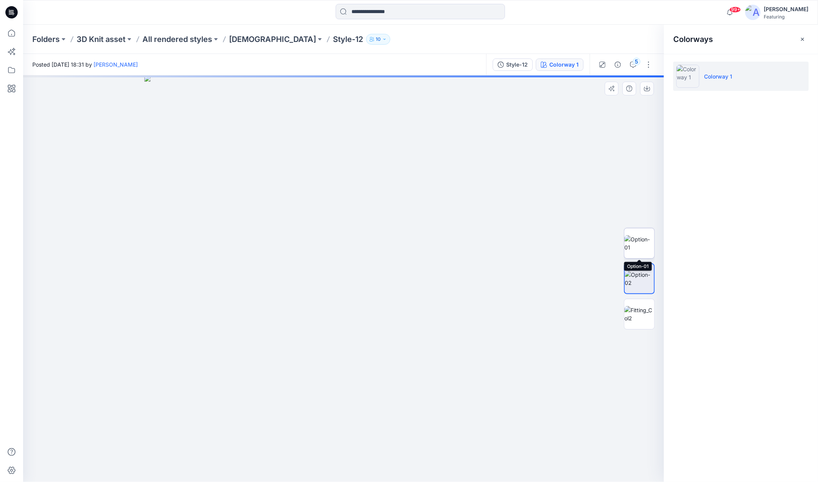
click at [637, 246] on img at bounding box center [639, 243] width 30 height 16
click at [632, 67] on icon "button" at bounding box center [633, 65] width 6 height 6
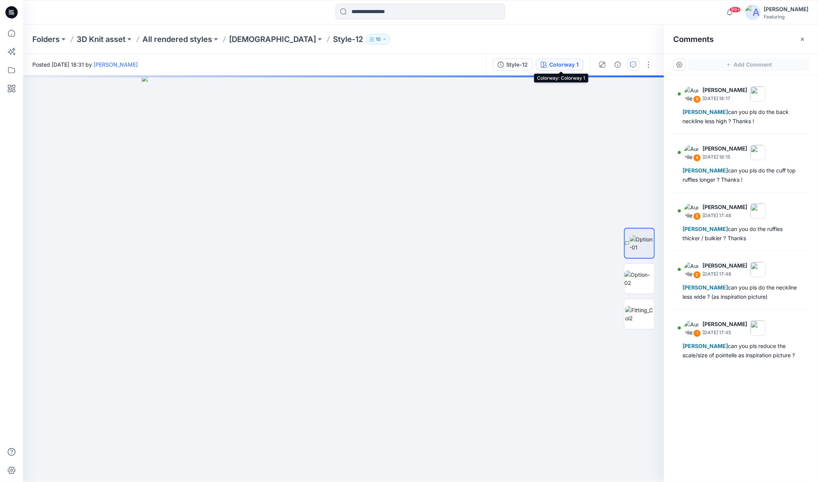
click at [550, 66] on button "Colorway 1" at bounding box center [560, 65] width 48 height 12
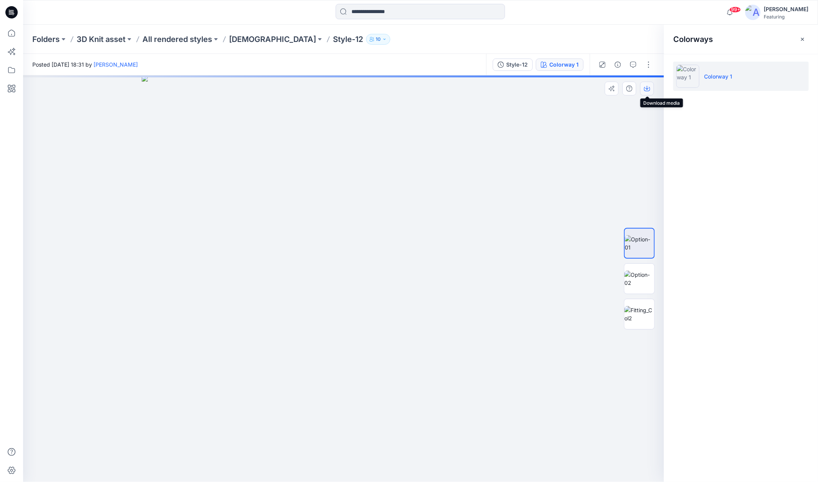
click at [649, 87] on icon "button" at bounding box center [647, 88] width 6 height 6
click at [611, 87] on icon "button" at bounding box center [611, 89] width 5 height 5
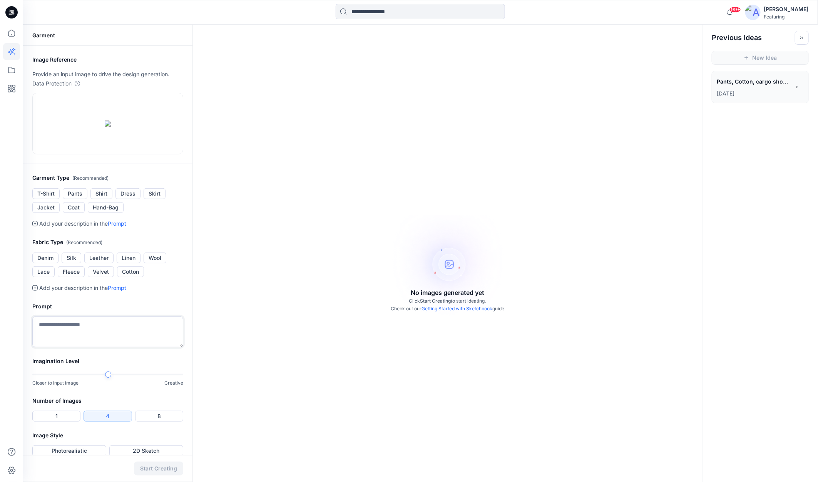
click at [60, 347] on textarea at bounding box center [107, 331] width 151 height 31
type textarea "**********"
click at [13, 37] on icon at bounding box center [11, 33] width 17 height 17
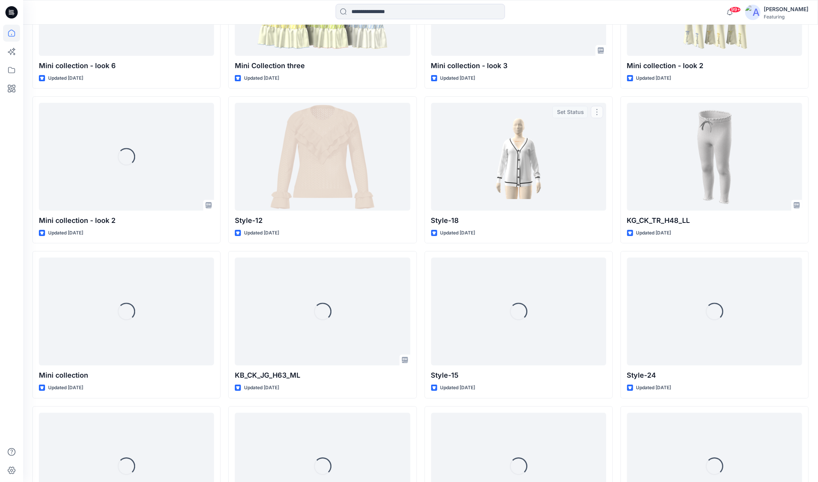
scroll to position [1402, 0]
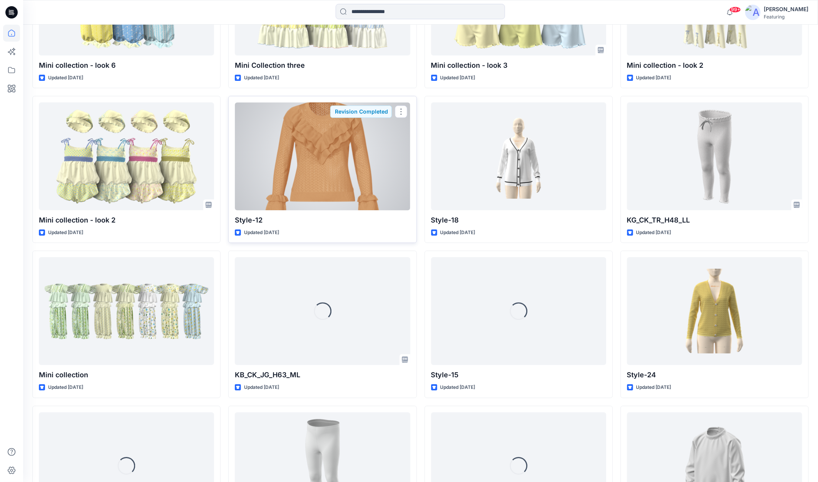
click at [345, 179] on div at bounding box center [322, 156] width 175 height 108
